Goal: Information Seeking & Learning: Learn about a topic

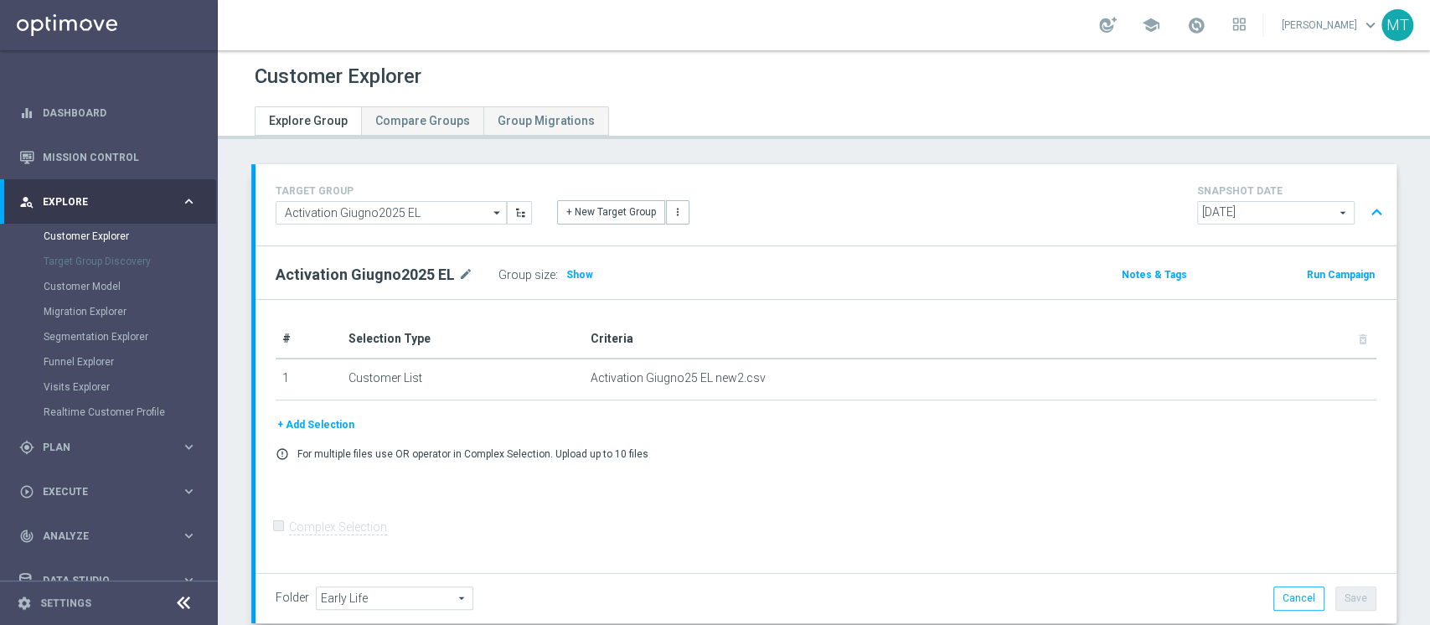
scroll to position [957, 0]
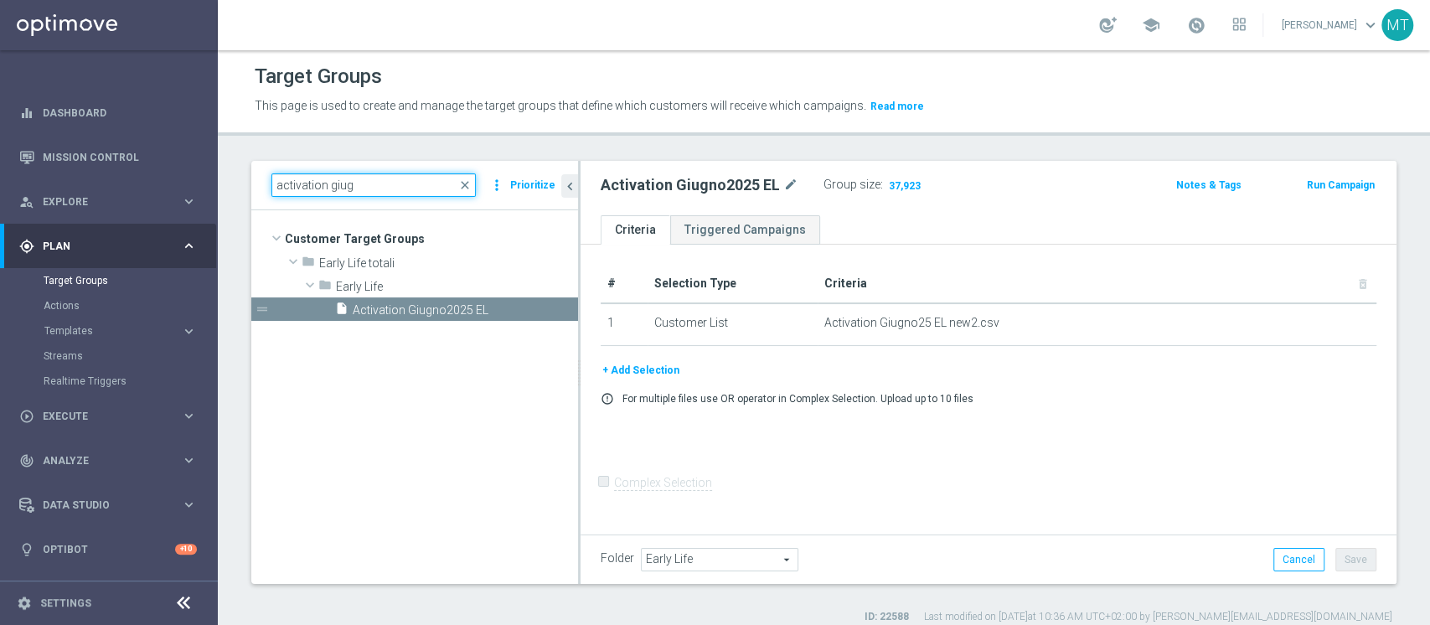
click at [345, 184] on input "activation giug" at bounding box center [373, 184] width 204 height 23
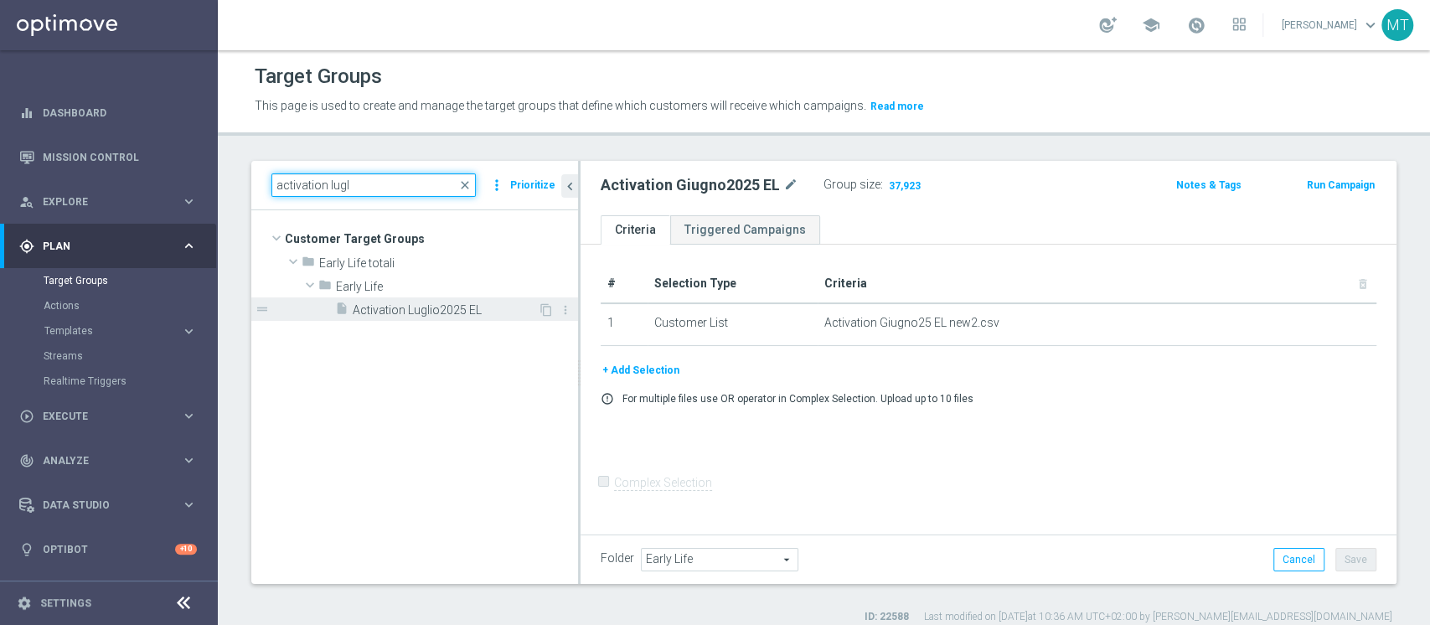
type input "activation lugl"
click at [420, 309] on span "Activation Luglio2025 EL" at bounding box center [445, 310] width 185 height 14
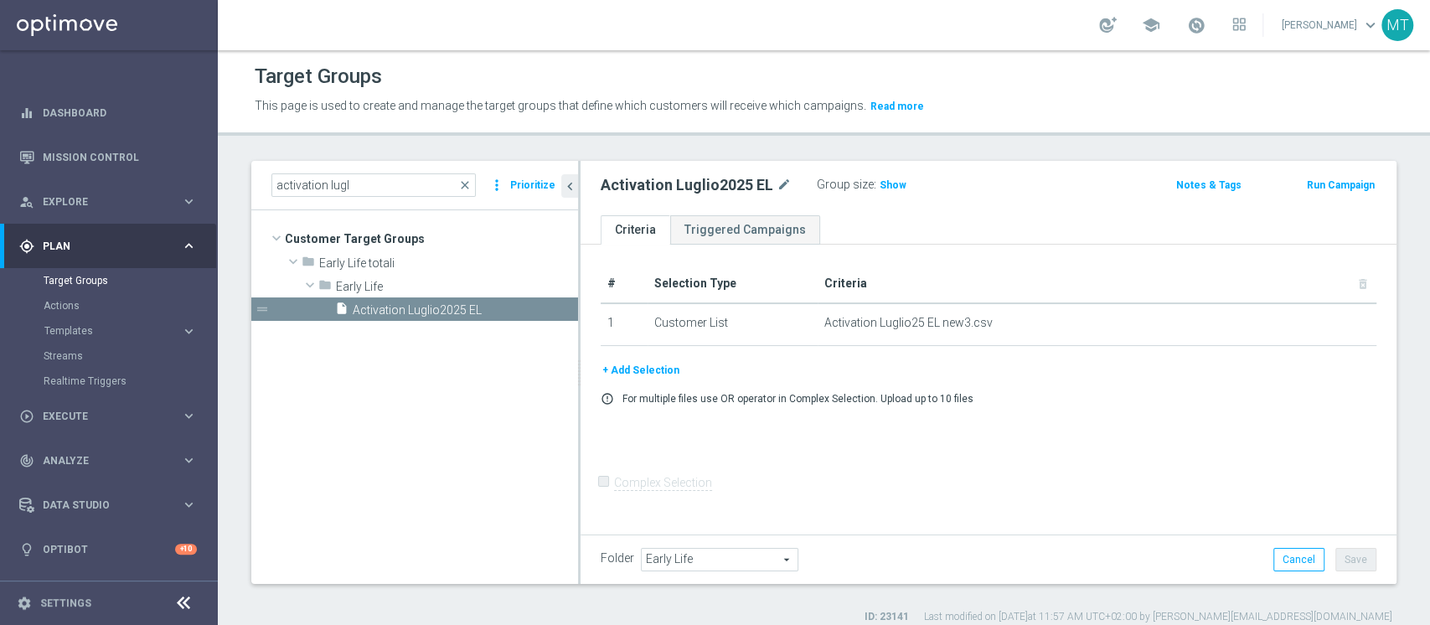
click at [878, 193] on div "Group size : Show" at bounding box center [901, 184] width 168 height 23
click at [914, 190] on div "Group size : Show" at bounding box center [901, 183] width 168 height 20
click at [890, 191] on h3 "Show" at bounding box center [893, 185] width 30 height 18
click at [898, 189] on span "42,570" at bounding box center [898, 187] width 35 height 16
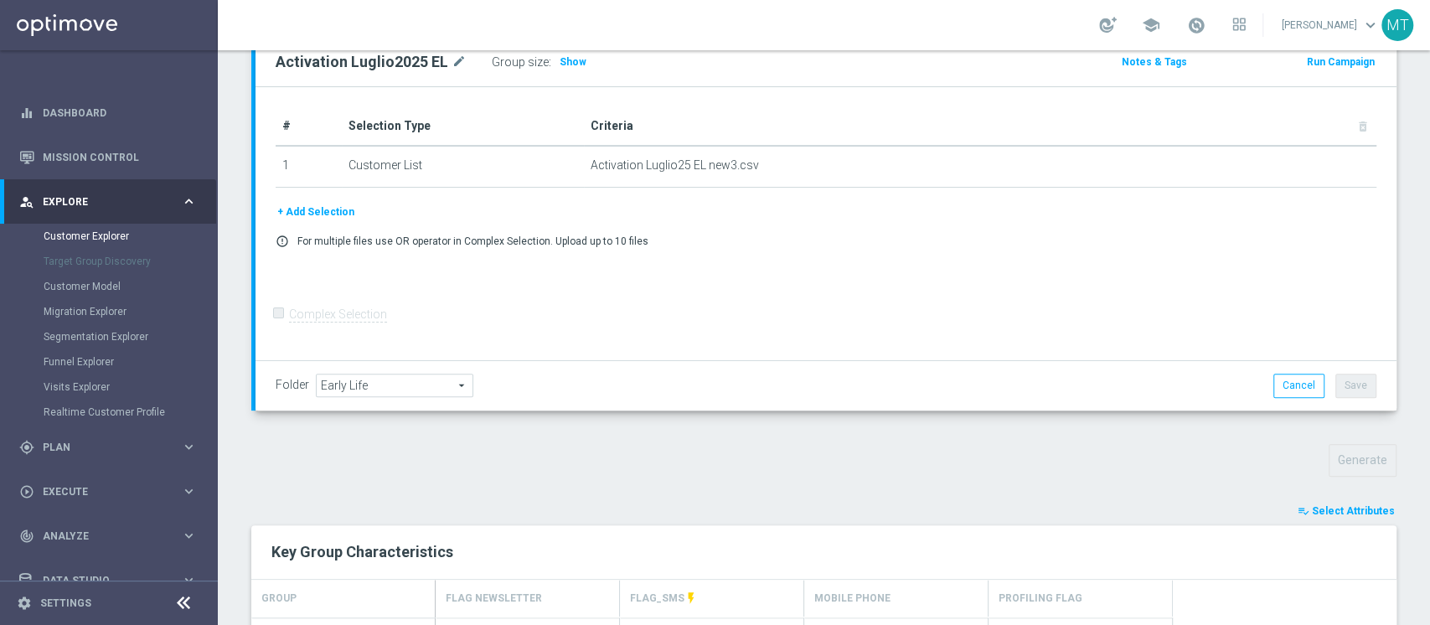
scroll to position [447, 0]
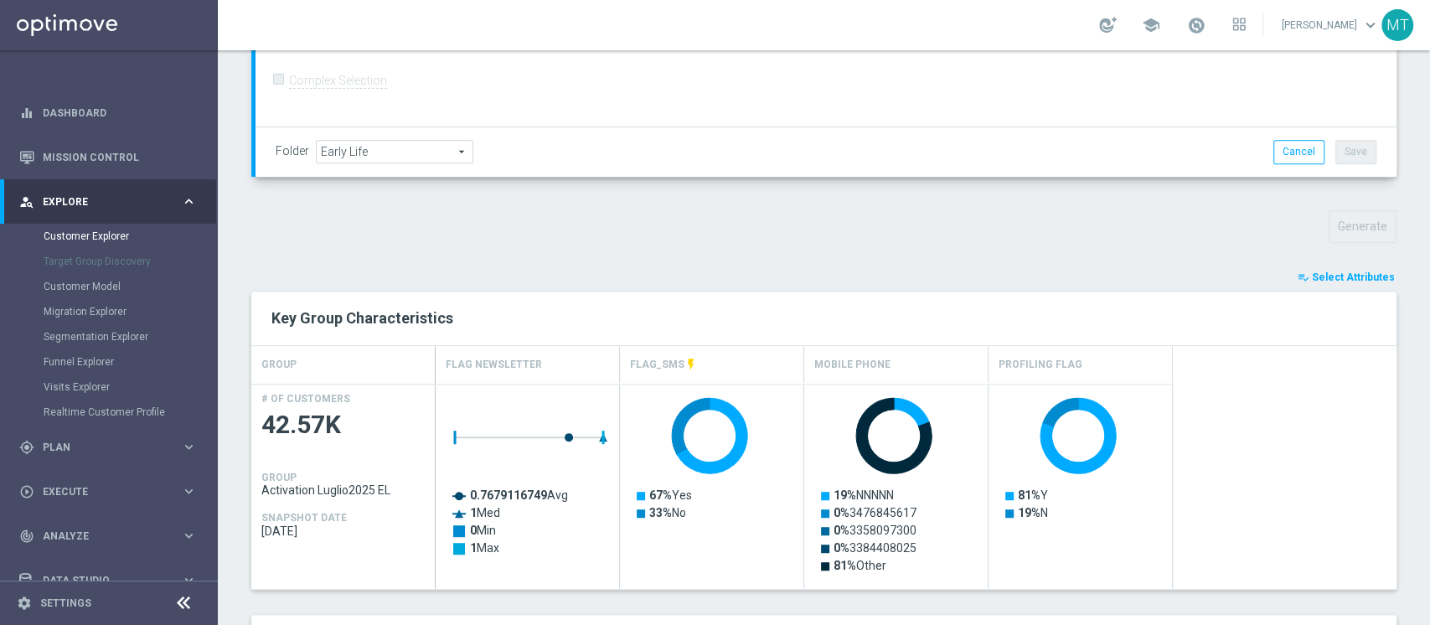
click at [1356, 293] on div "Key Group Characteristics" at bounding box center [823, 319] width 1145 height 54
click at [1358, 281] on span "Select Attributes" at bounding box center [1353, 277] width 83 height 12
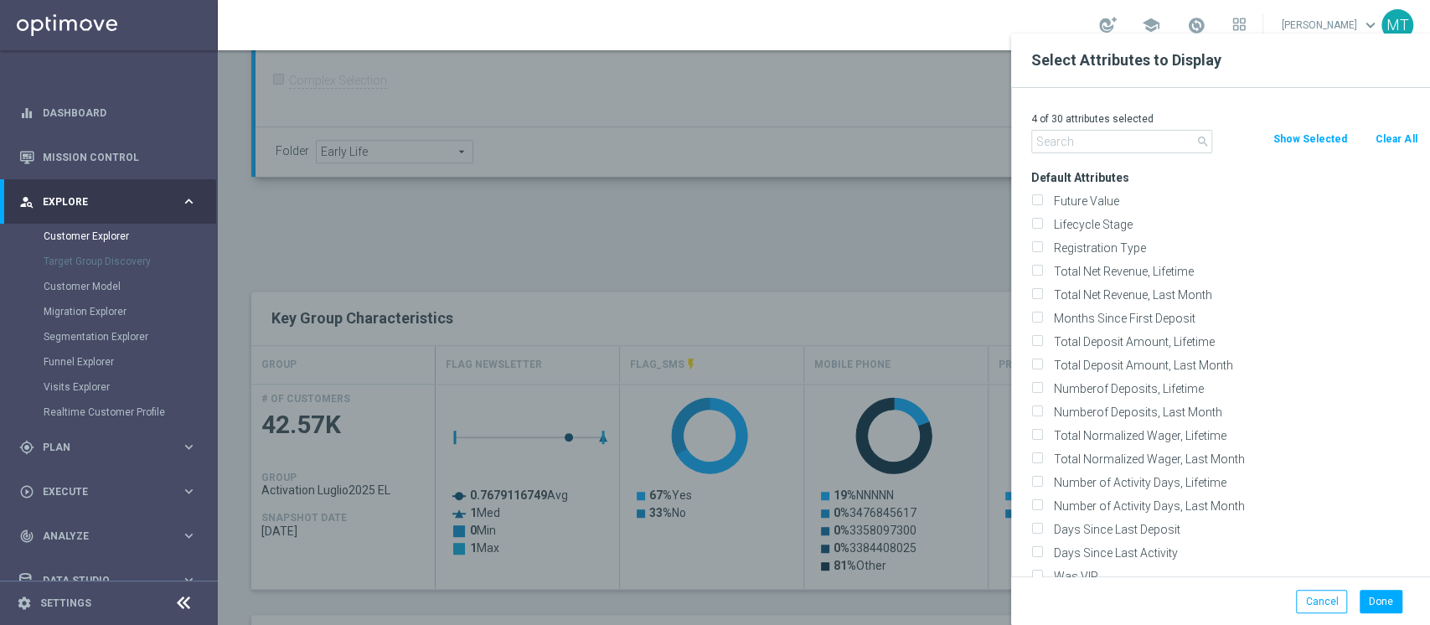
click at [1401, 140] on button "Clear All" at bounding box center [1396, 139] width 44 height 18
checkbox input "false"
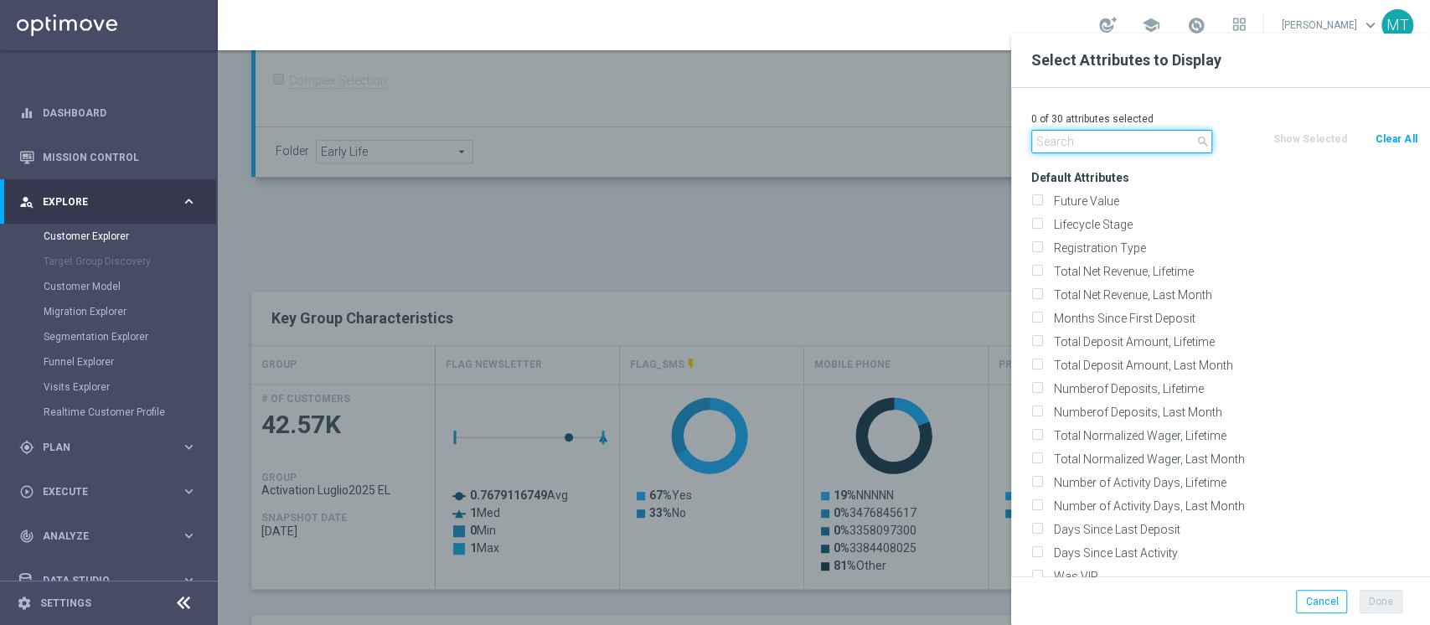
click at [1163, 142] on input "text" at bounding box center [1121, 141] width 181 height 23
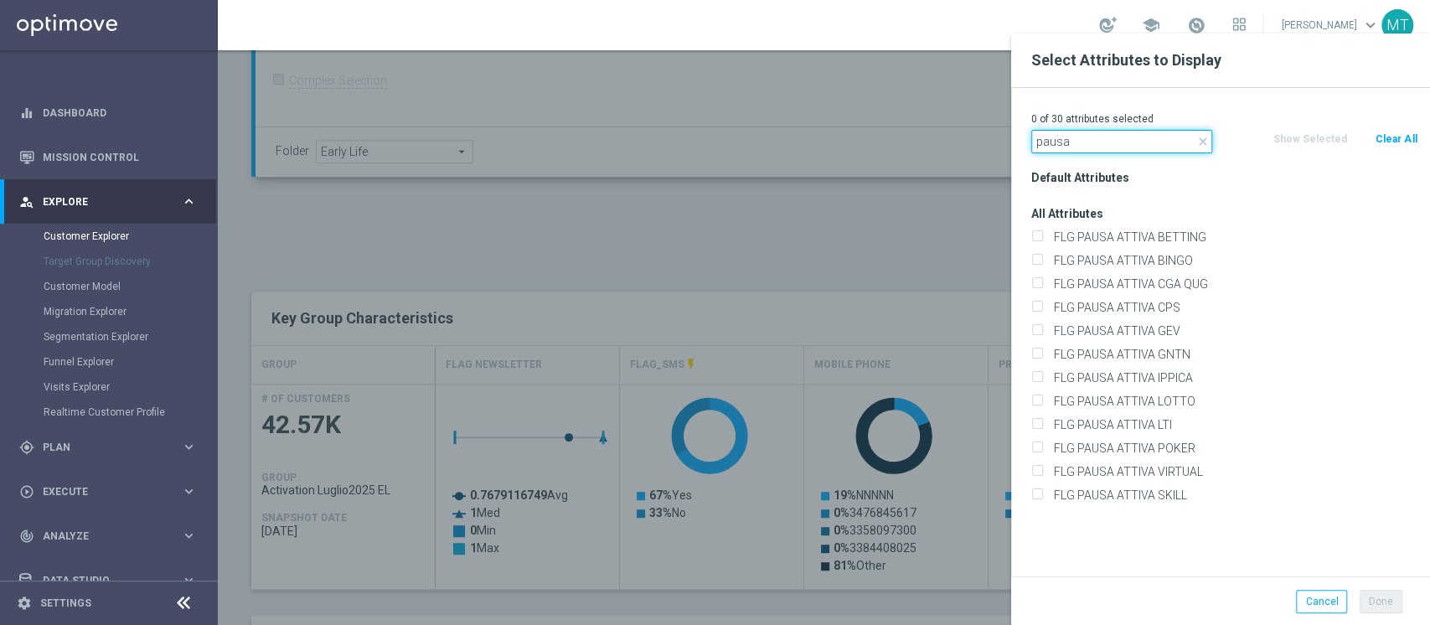
type input "pausa"
click at [1175, 225] on div "All Attributes FLG PAUSA ATTIVA BETTING FLG PAUSA ATTIVA BINGO" at bounding box center [1224, 354] width 411 height 305
click at [1171, 227] on div "FLG PAUSA ATTIVA BETTING" at bounding box center [1224, 236] width 411 height 23
click at [1166, 231] on label "FLG PAUSA ATTIVA BETTING" at bounding box center [1232, 237] width 369 height 15
click at [1042, 234] on input "FLG PAUSA ATTIVA BETTING" at bounding box center [1036, 239] width 11 height 11
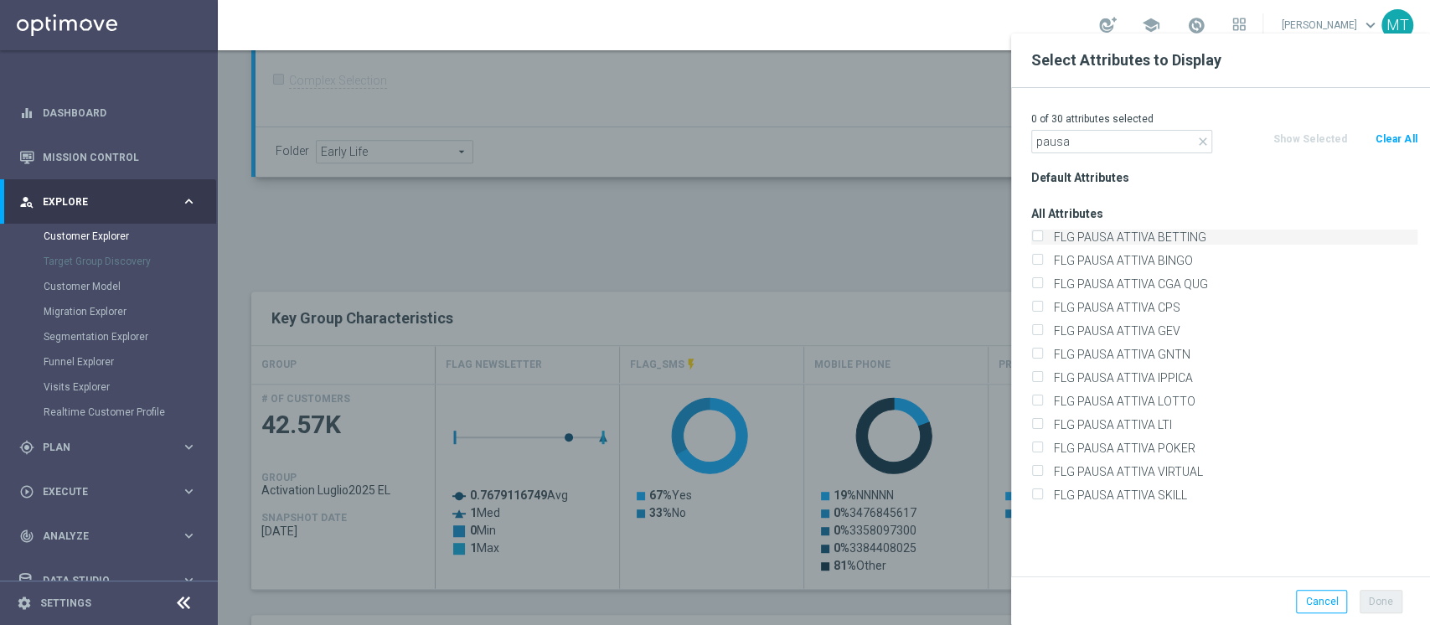
checkbox input "true"
click at [1031, 257] on input "FLG PAUSA ATTIVA BINGO" at bounding box center [1036, 262] width 11 height 11
checkbox input "true"
click at [1031, 281] on input "FLG PAUSA ATTIVA CGA QUG" at bounding box center [1036, 286] width 11 height 11
checkbox input "true"
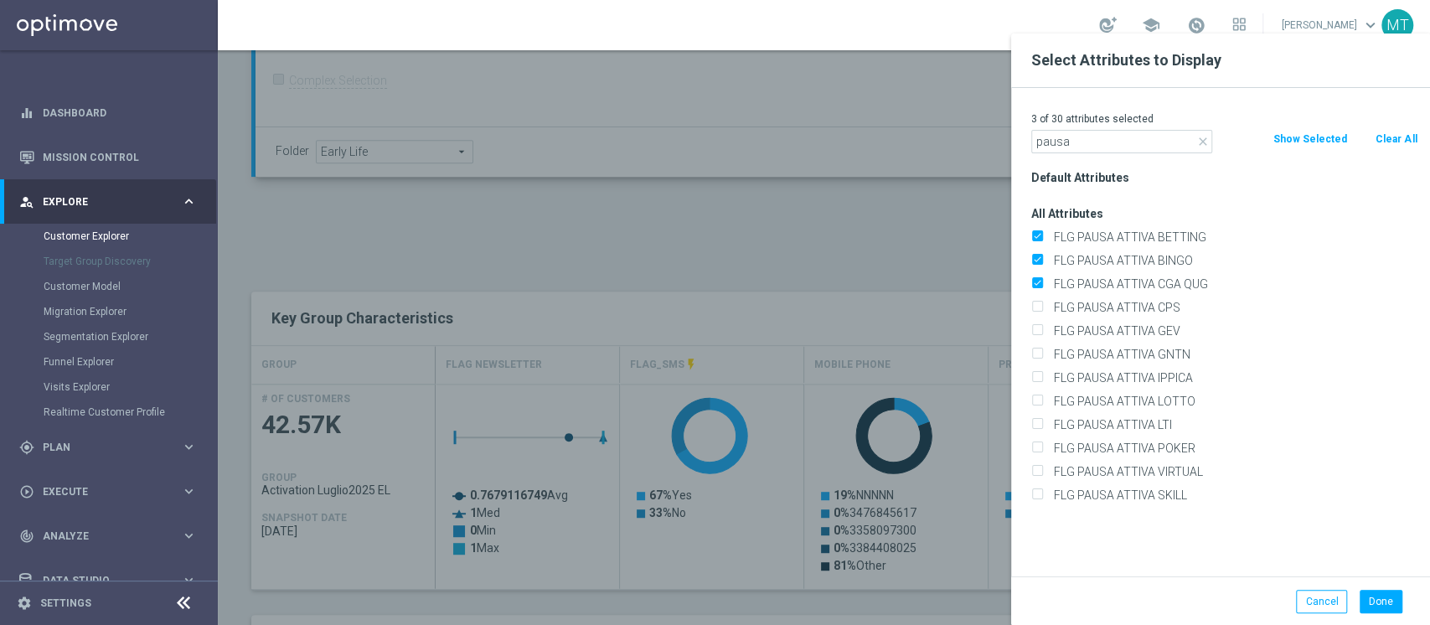
click at [1031, 375] on input "FLG PAUSA ATTIVA IPPICA" at bounding box center [1036, 380] width 11 height 11
checkbox input "true"
click at [1031, 398] on input "FLG PAUSA ATTIVA LOTTO" at bounding box center [1036, 403] width 11 height 11
checkbox input "true"
click at [1031, 421] on input "FLG PAUSA ATTIVA LTI" at bounding box center [1036, 426] width 11 height 11
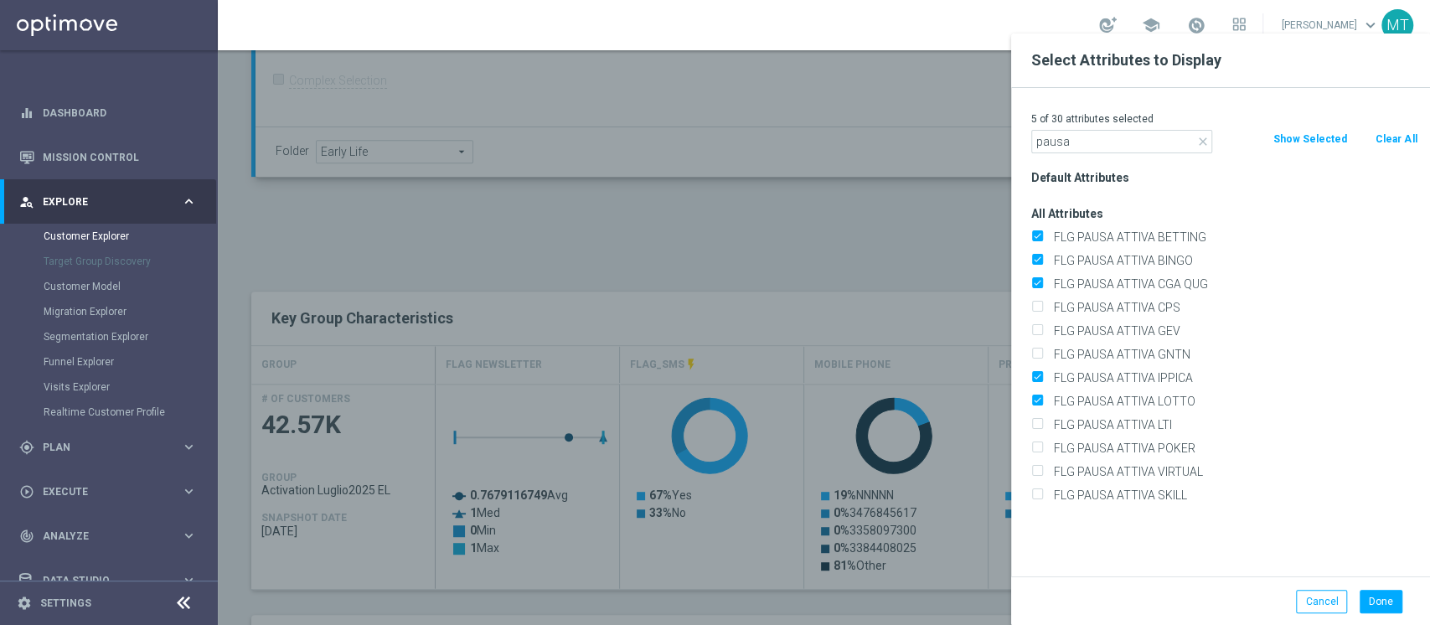
checkbox input "true"
click at [1031, 445] on input "FLG PAUSA ATTIVA POKER" at bounding box center [1036, 450] width 11 height 11
checkbox input "true"
click at [1031, 468] on input "FLG PAUSA ATTIVA VIRTUAL" at bounding box center [1036, 473] width 11 height 11
checkbox input "true"
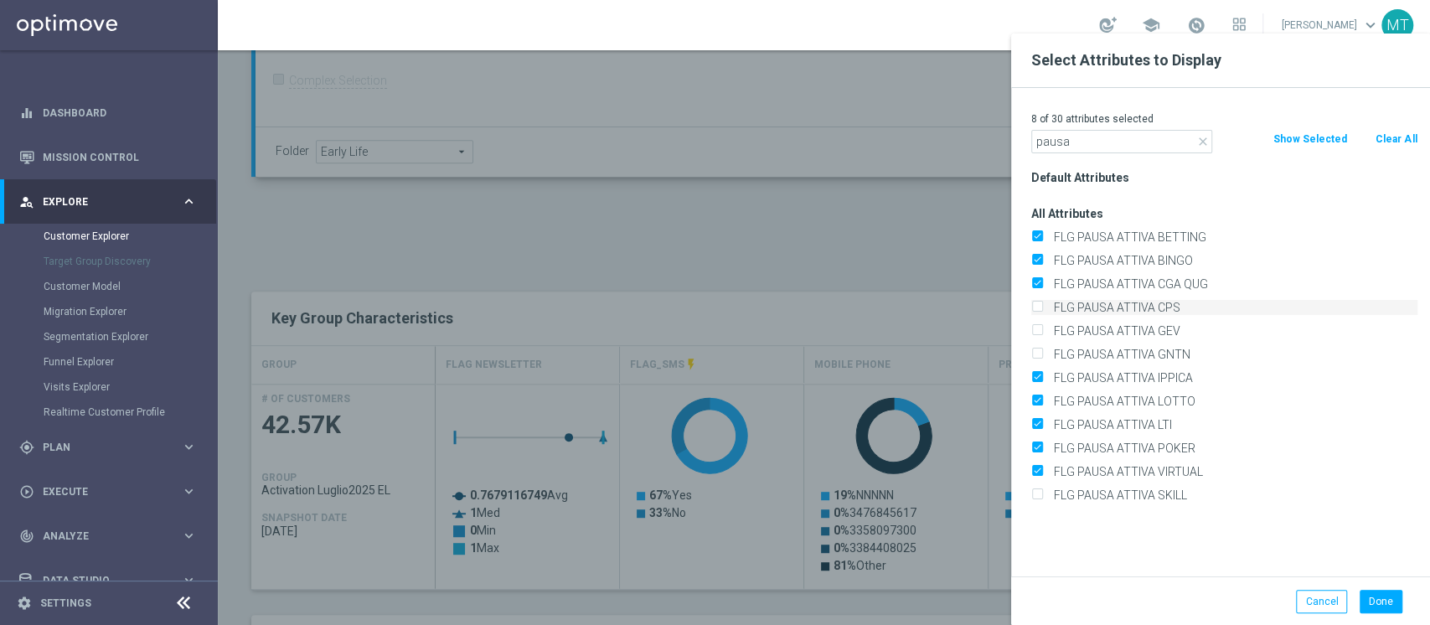
click at [1059, 303] on label "FLG PAUSA ATTIVA CPS" at bounding box center [1232, 307] width 369 height 15
click at [1042, 304] on input "FLG PAUSA ATTIVA CPS" at bounding box center [1036, 309] width 11 height 11
checkbox input "true"
click at [1066, 329] on label "FLG PAUSA ATTIVA GEV" at bounding box center [1232, 330] width 369 height 15
click at [1042, 329] on input "FLG PAUSA ATTIVA GEV" at bounding box center [1036, 333] width 11 height 11
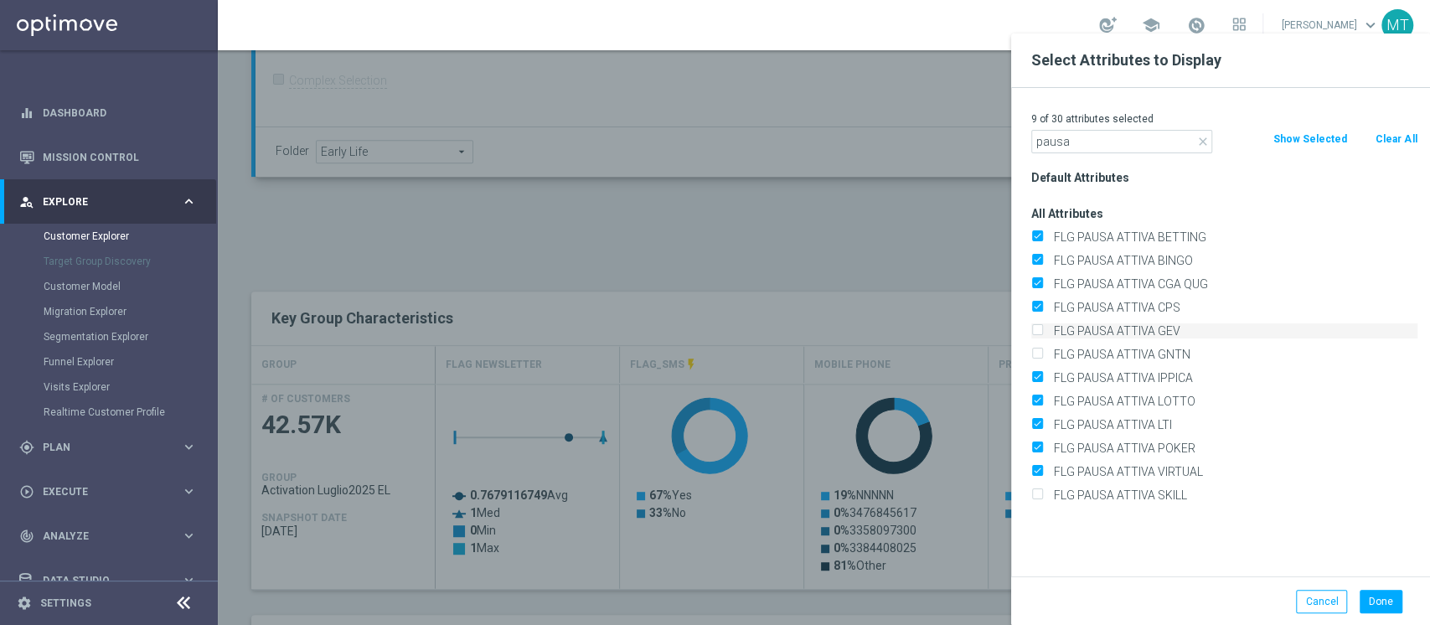
checkbox input "true"
click at [1068, 355] on label "FLG PAUSA ATTIVA GNTN" at bounding box center [1232, 354] width 369 height 15
click at [1042, 355] on input "FLG PAUSA ATTIVA GNTN" at bounding box center [1036, 356] width 11 height 11
checkbox input "true"
click at [1077, 496] on label "FLG PAUSA ATTIVA SKILL" at bounding box center [1232, 495] width 369 height 15
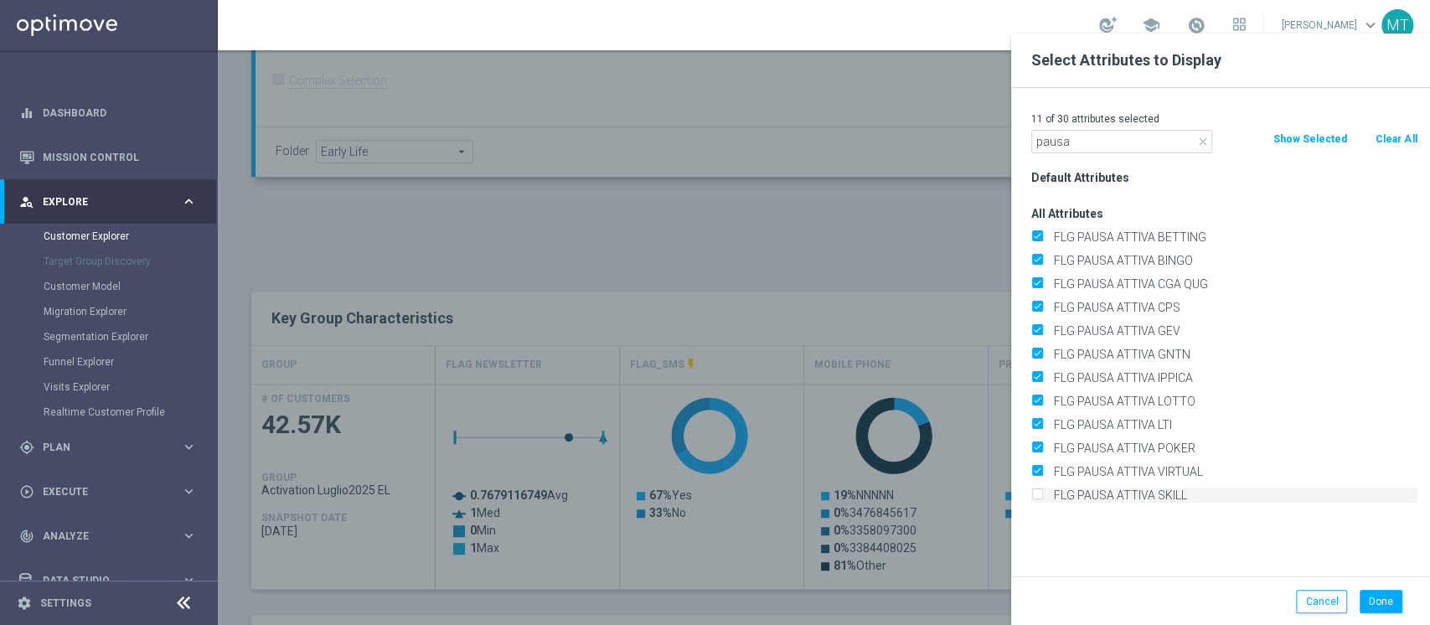
click at [1042, 496] on input "FLG PAUSA ATTIVA SKILL" at bounding box center [1036, 497] width 11 height 11
checkbox input "true"
drag, startPoint x: 1085, startPoint y: 146, endPoint x: 965, endPoint y: 119, distance: 122.8
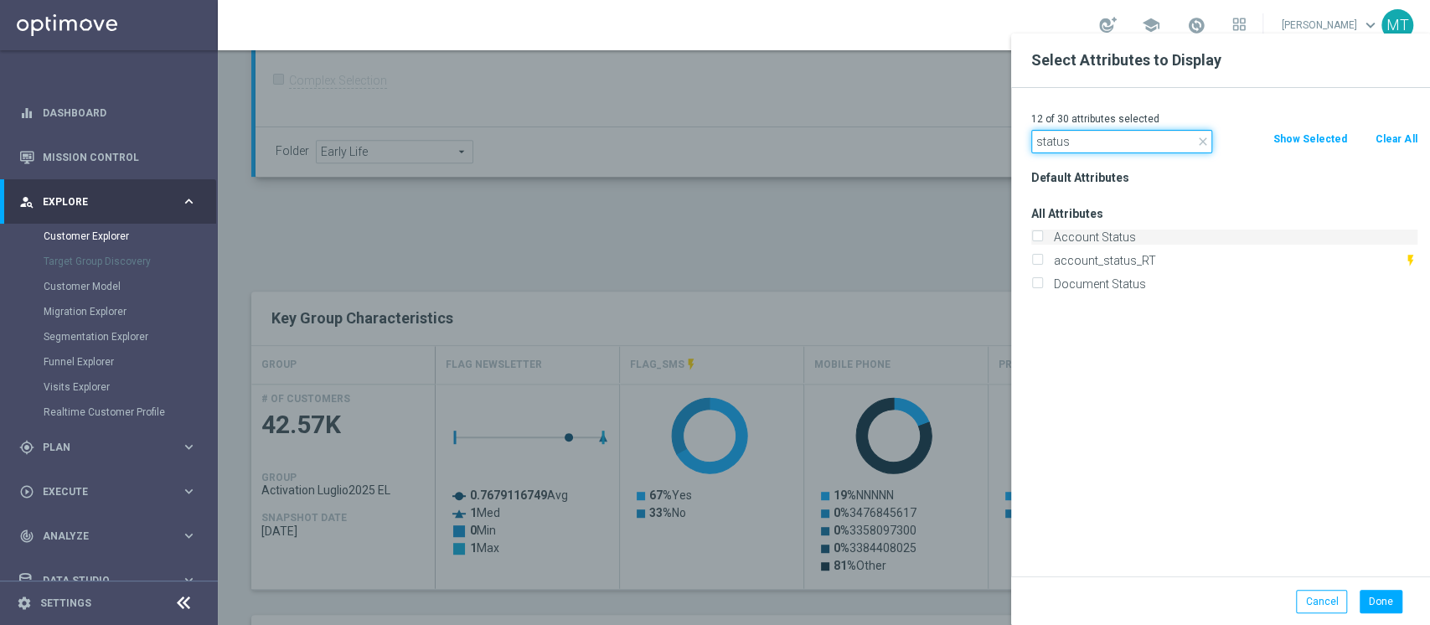
type input "status"
click at [1107, 231] on label "Account Status" at bounding box center [1232, 237] width 369 height 15
click at [1042, 234] on input "Account Status" at bounding box center [1036, 239] width 11 height 11
checkbox input "true"
click at [1108, 286] on label "Document Status" at bounding box center [1232, 283] width 369 height 15
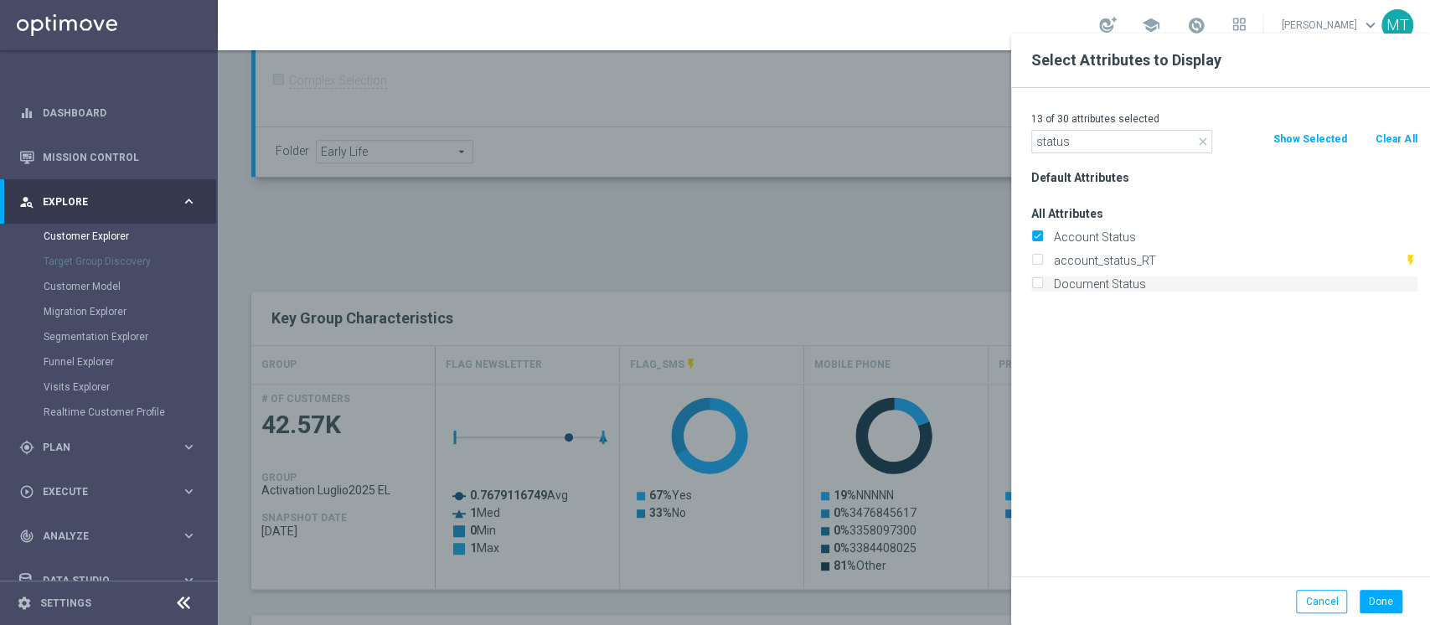
click at [1042, 286] on input "Document Status" at bounding box center [1036, 286] width 11 height 11
checkbox input "true"
drag, startPoint x: 1106, startPoint y: 142, endPoint x: 650, endPoint y: 189, distance: 458.3
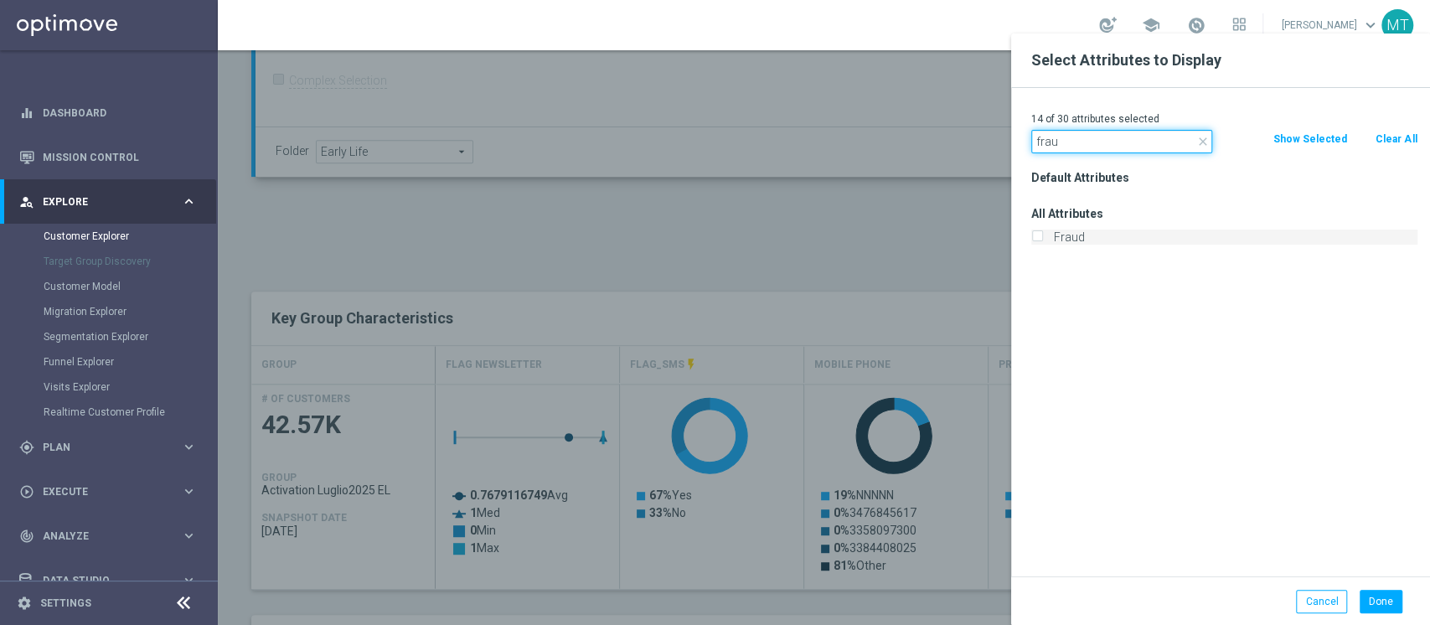
type input "frau"
click at [1060, 232] on label "Fraud" at bounding box center [1232, 237] width 369 height 15
click at [1042, 234] on input "Fraud" at bounding box center [1036, 239] width 11 height 11
checkbox input "true"
drag, startPoint x: 1074, startPoint y: 138, endPoint x: 969, endPoint y: 131, distance: 105.8
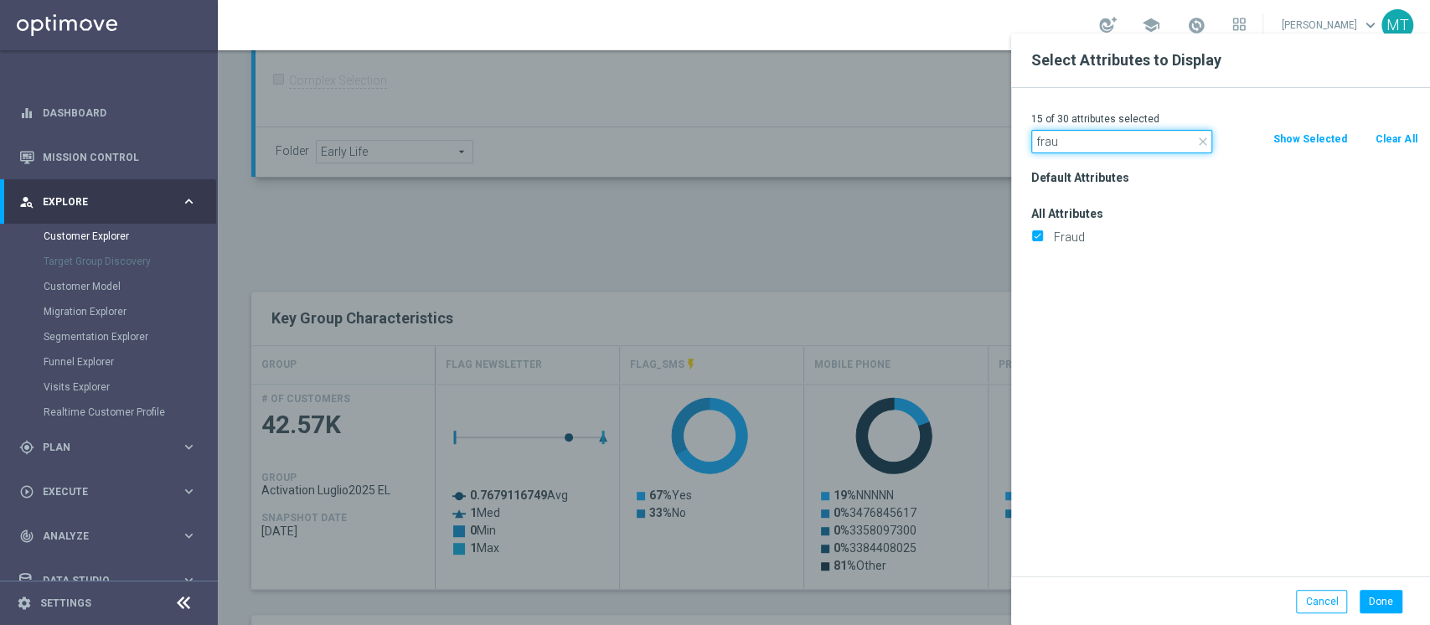
type input "self"
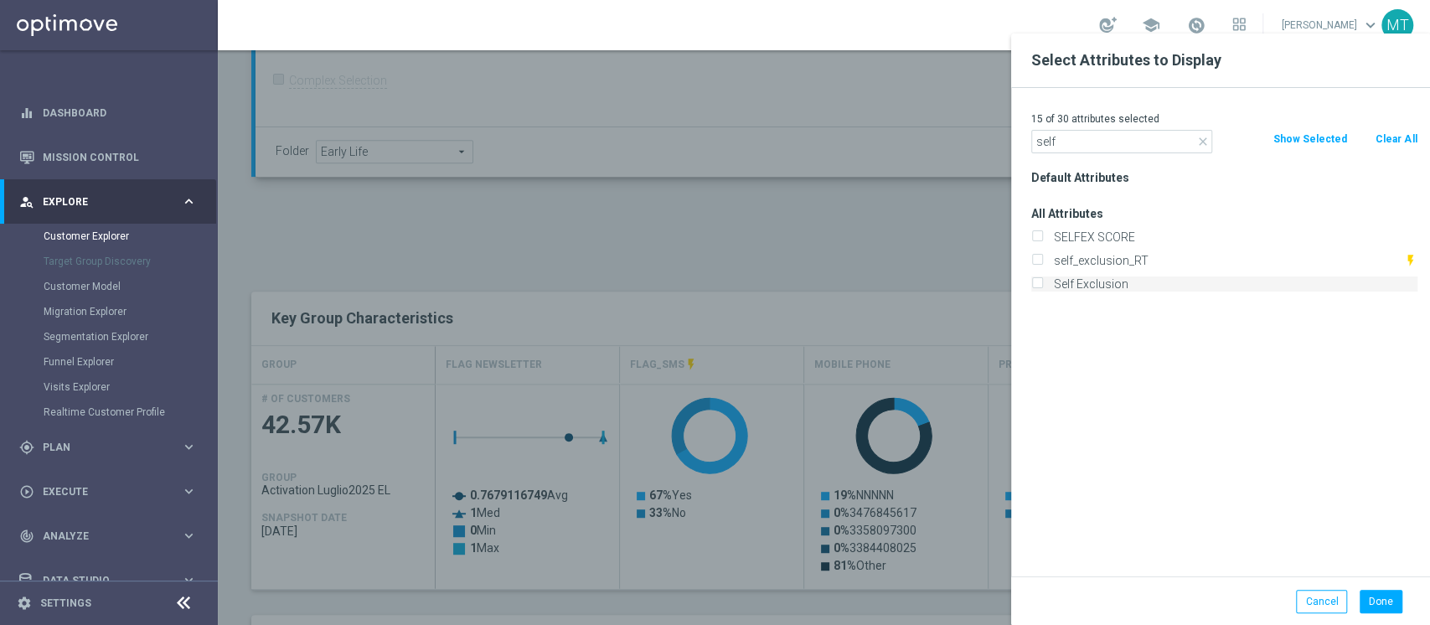
click at [1094, 285] on label "Self Exclusion" at bounding box center [1232, 283] width 369 height 15
click at [1042, 285] on input "Self Exclusion" at bounding box center [1036, 286] width 11 height 11
checkbox input "true"
click at [1381, 600] on button "Done" at bounding box center [1381, 601] width 43 height 23
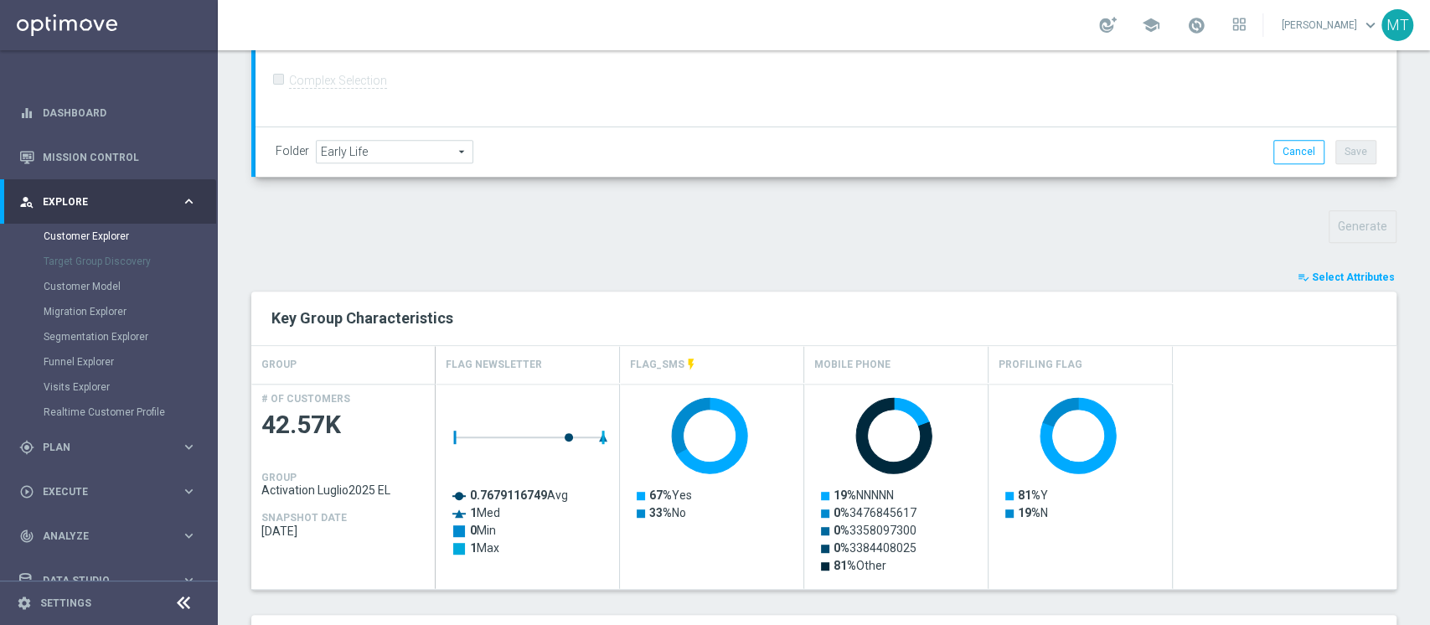
type input "Search"
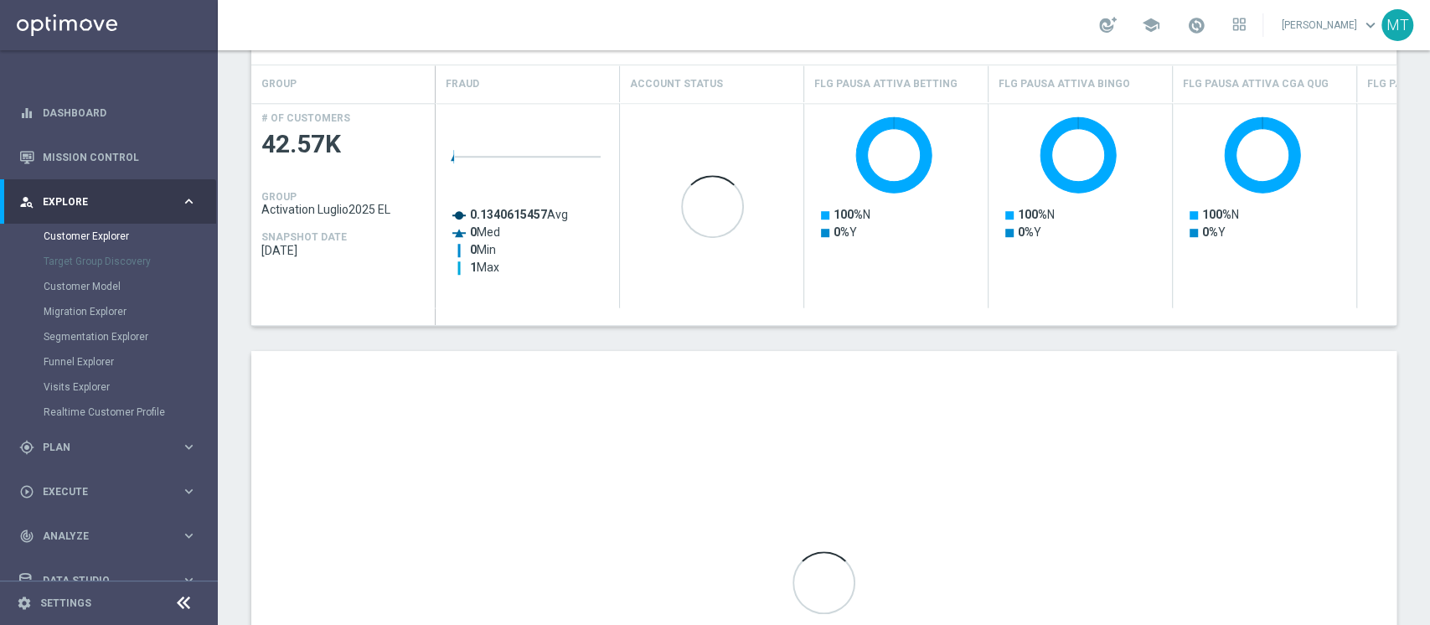
scroll to position [893, 0]
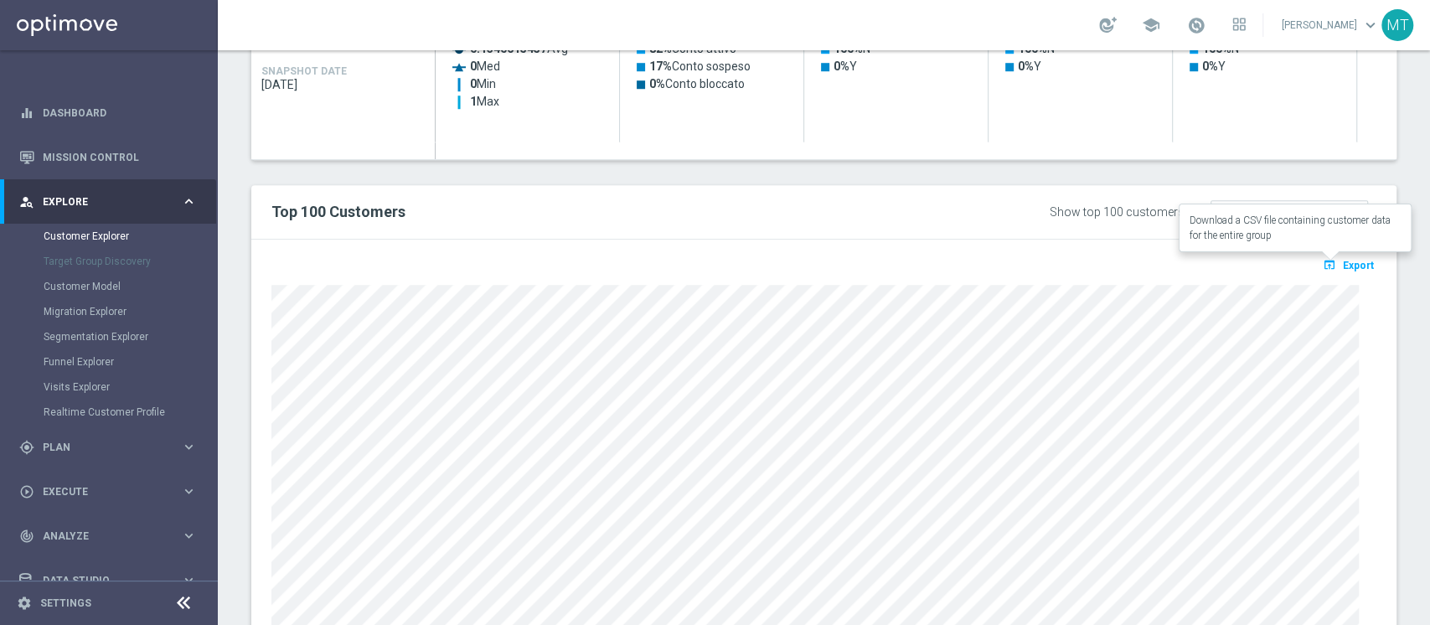
click at [1329, 254] on button "open_in_browser Export" at bounding box center [1348, 265] width 56 height 22
